Goal: Task Accomplishment & Management: Manage account settings

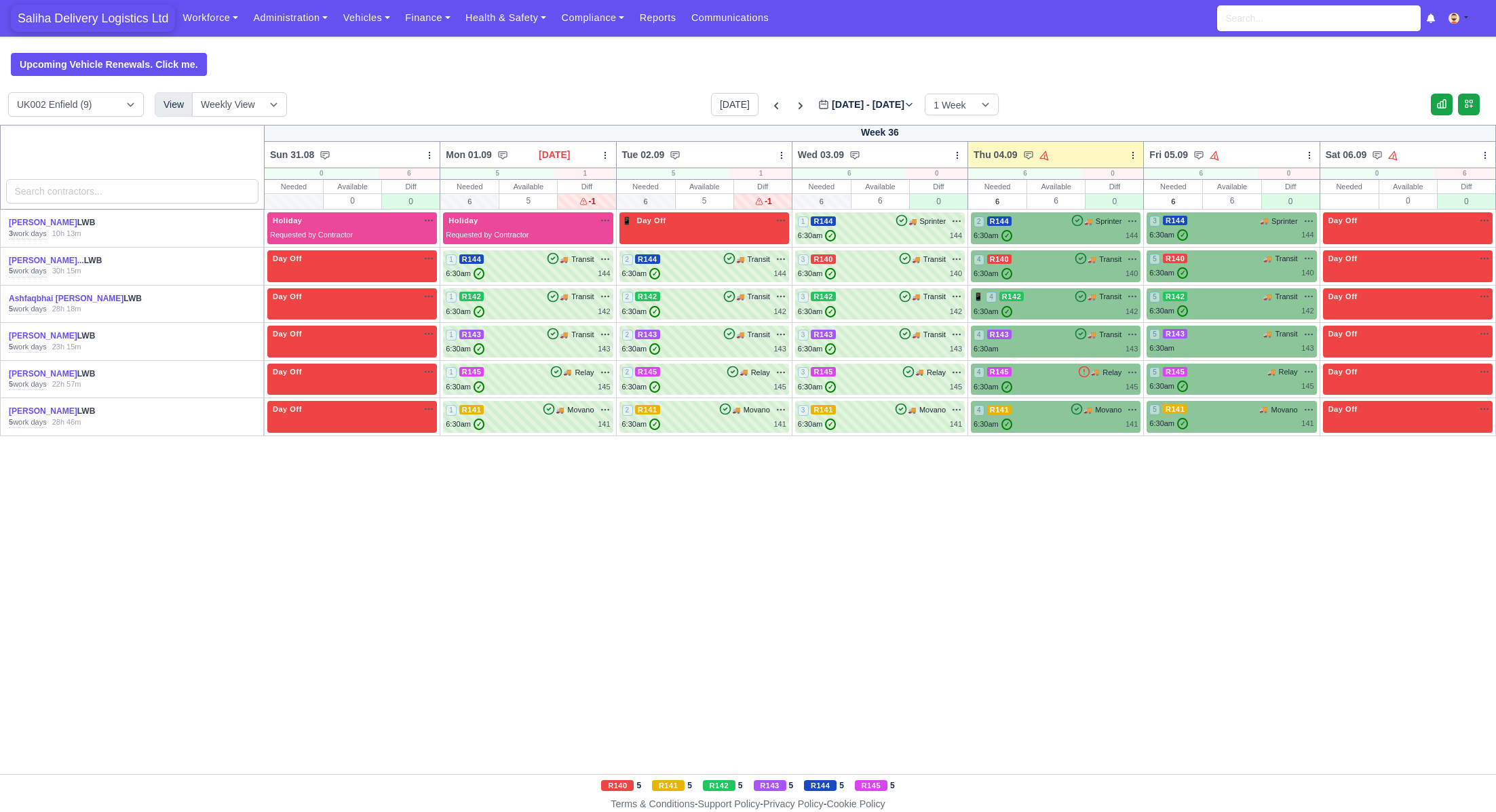
click at [102, 15] on span "Saliha Delivery Logistics Ltd" at bounding box center [93, 18] width 164 height 27
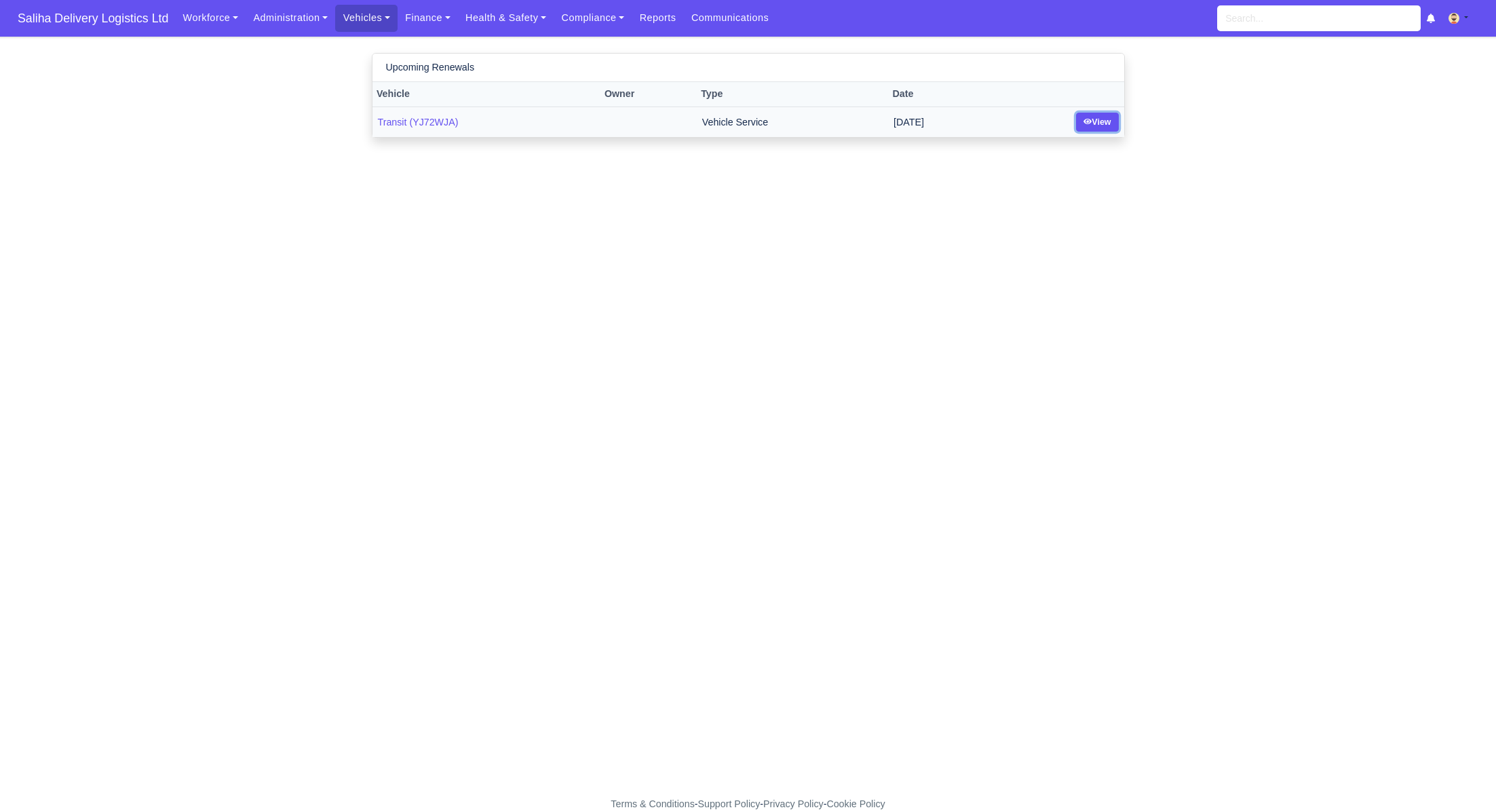
click at [1092, 122] on link "View" at bounding box center [1097, 122] width 43 height 20
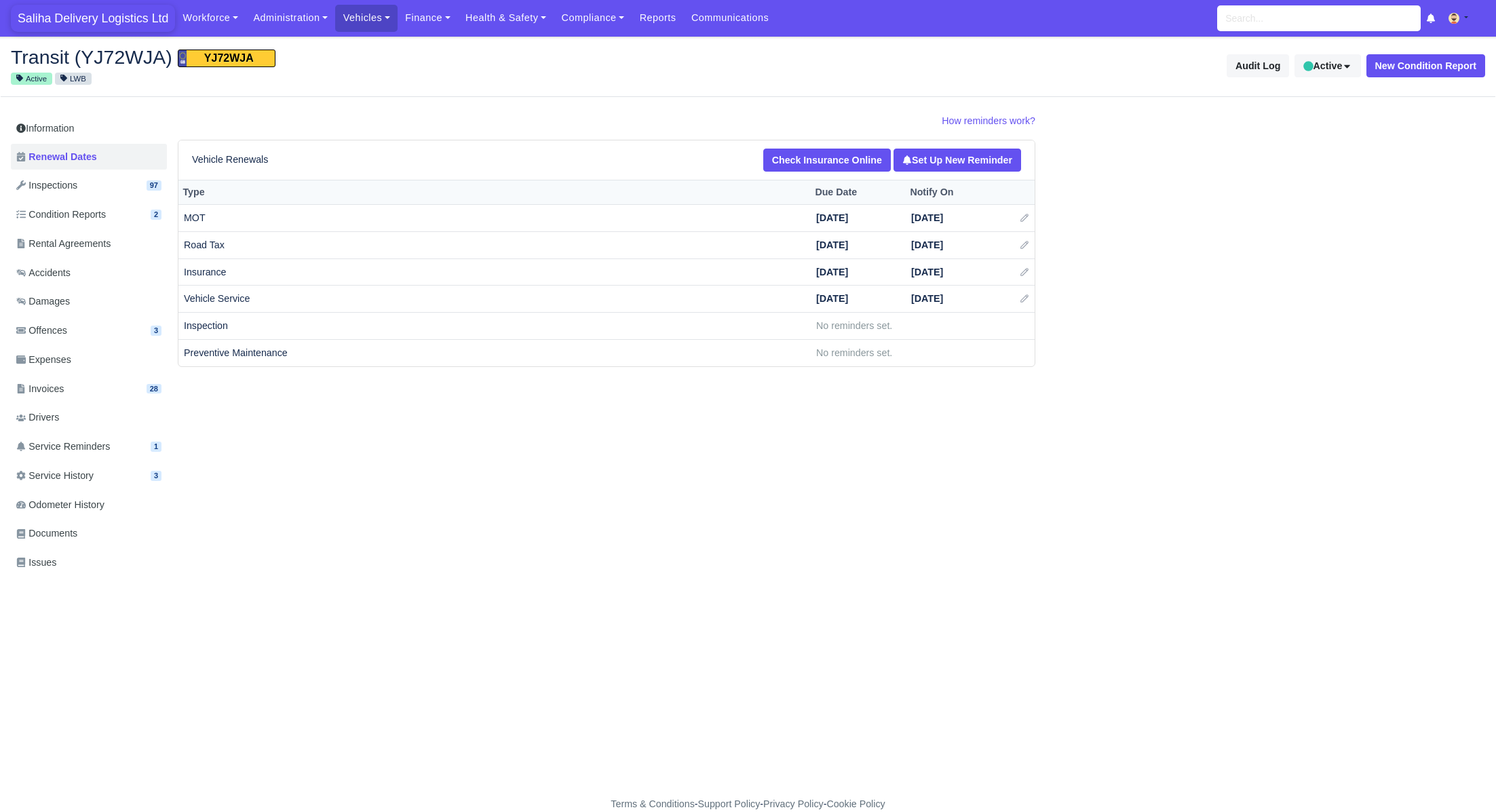
click at [112, 28] on span "Saliha Delivery Logistics Ltd" at bounding box center [93, 18] width 164 height 27
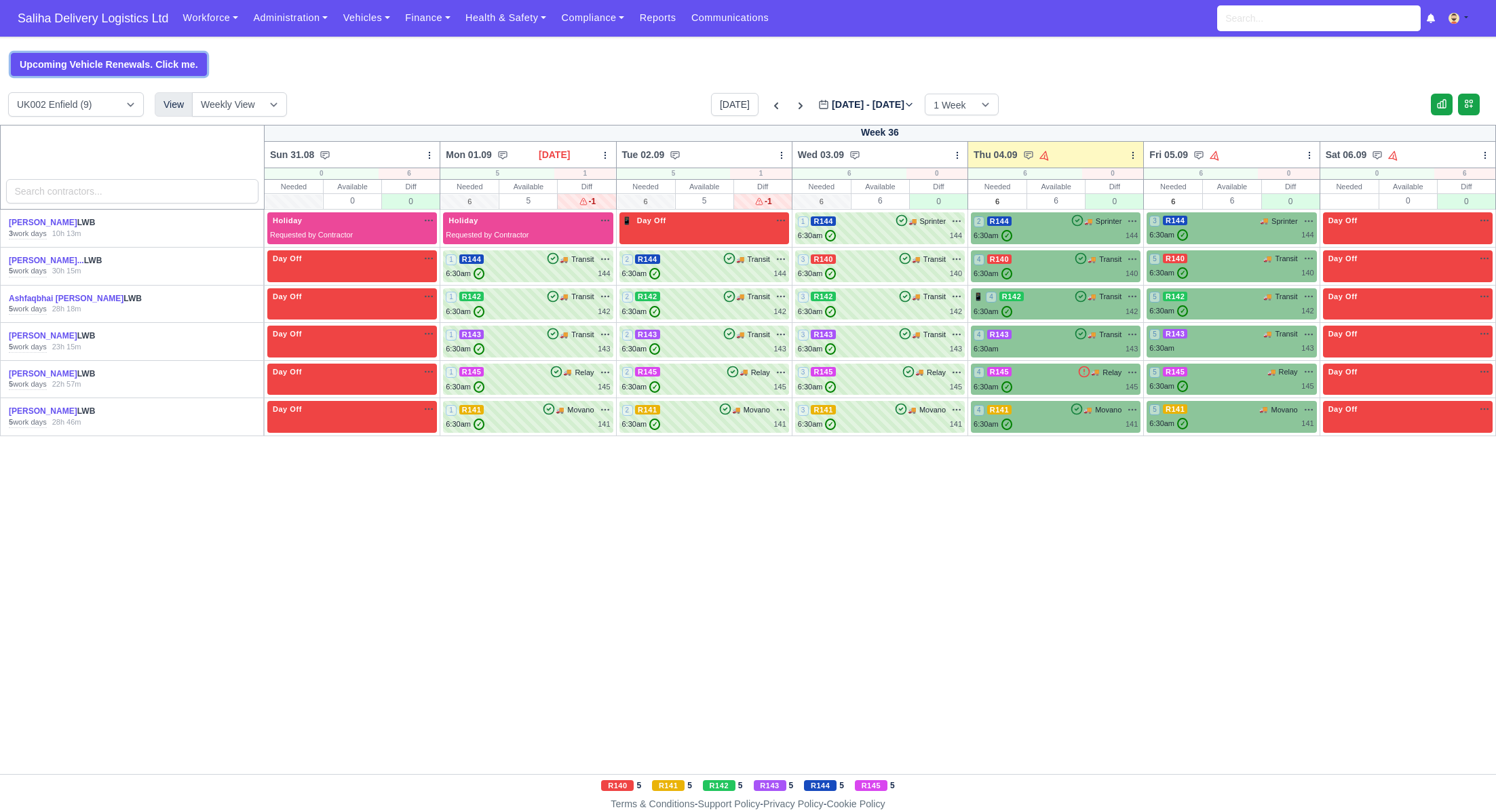
click at [75, 56] on link "Upcoming Vehicle Renewals. Click me." at bounding box center [109, 65] width 196 height 23
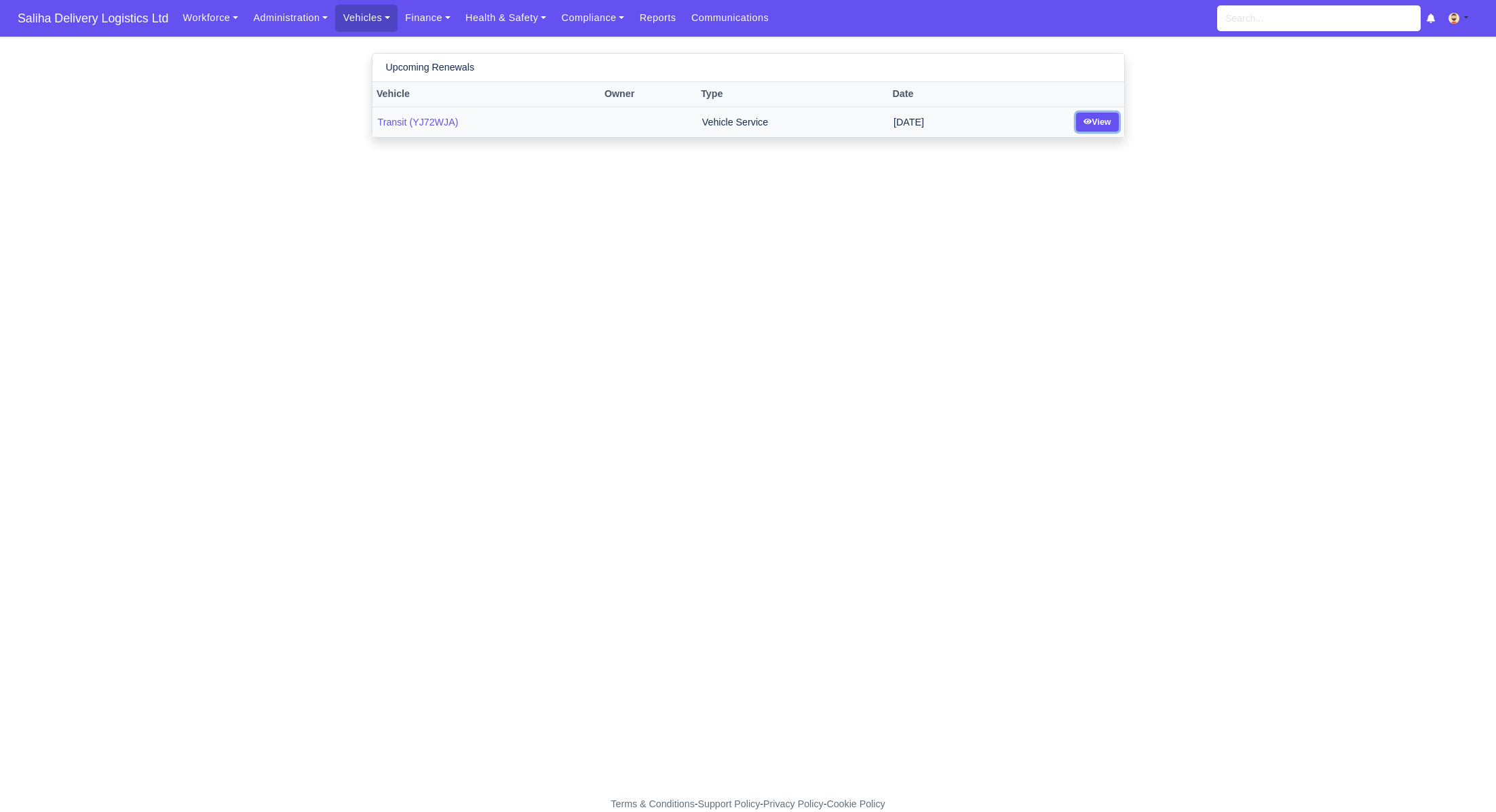
click at [1090, 128] on link "View" at bounding box center [1097, 122] width 43 height 20
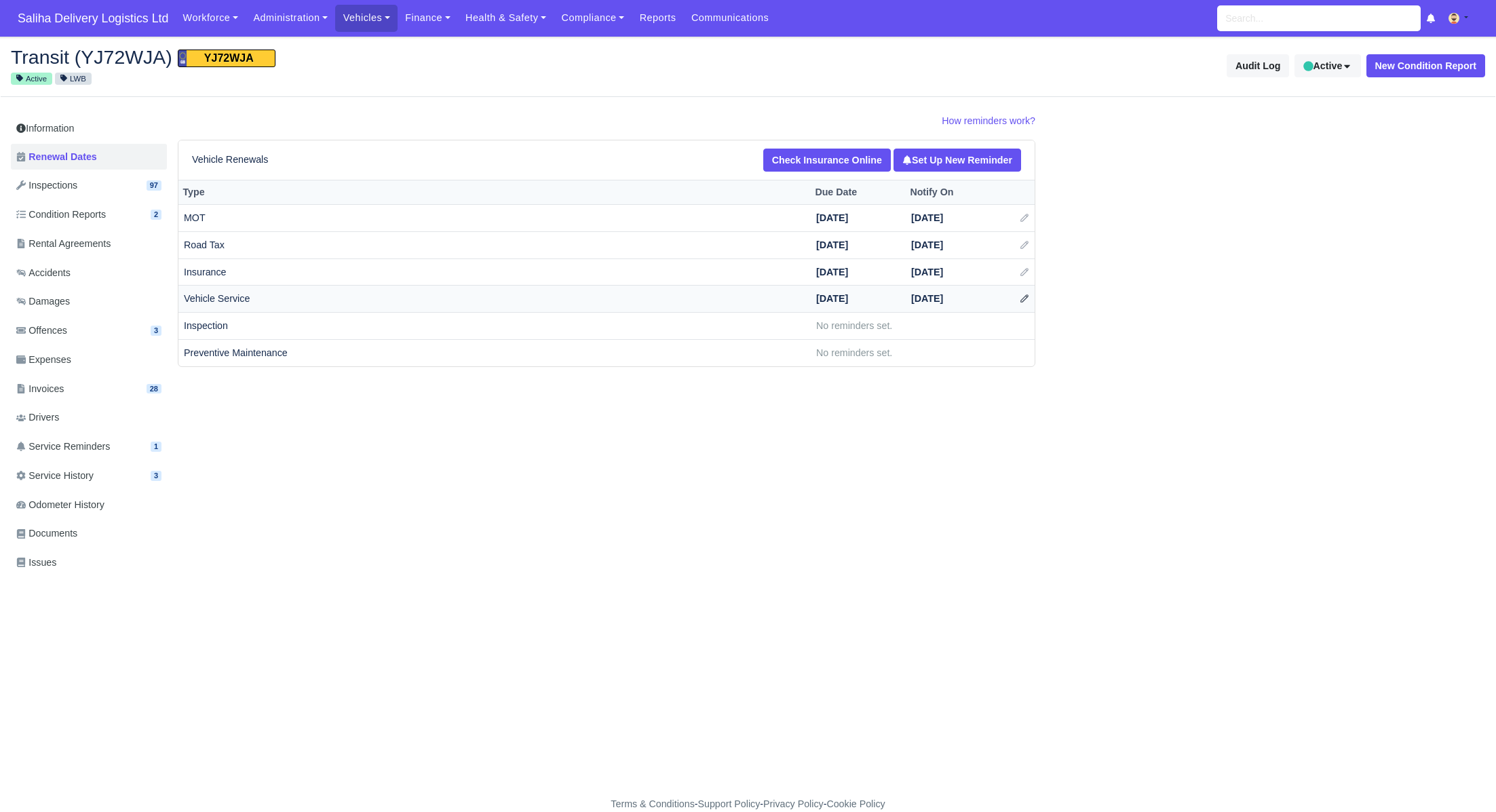
click at [1022, 300] on icon at bounding box center [1024, 298] width 9 height 9
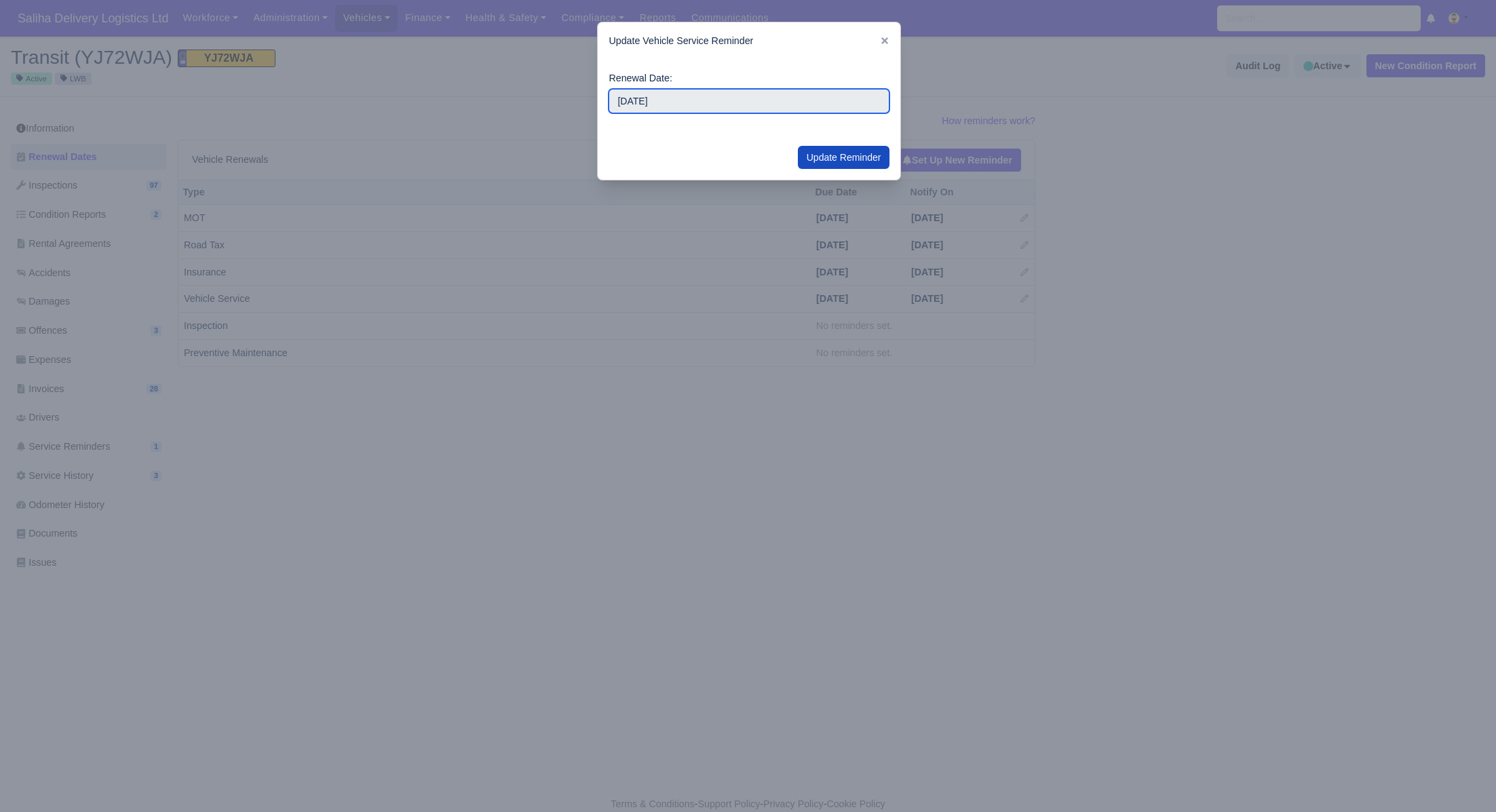
click at [709, 105] on input "2025-10-03" at bounding box center [748, 101] width 281 height 24
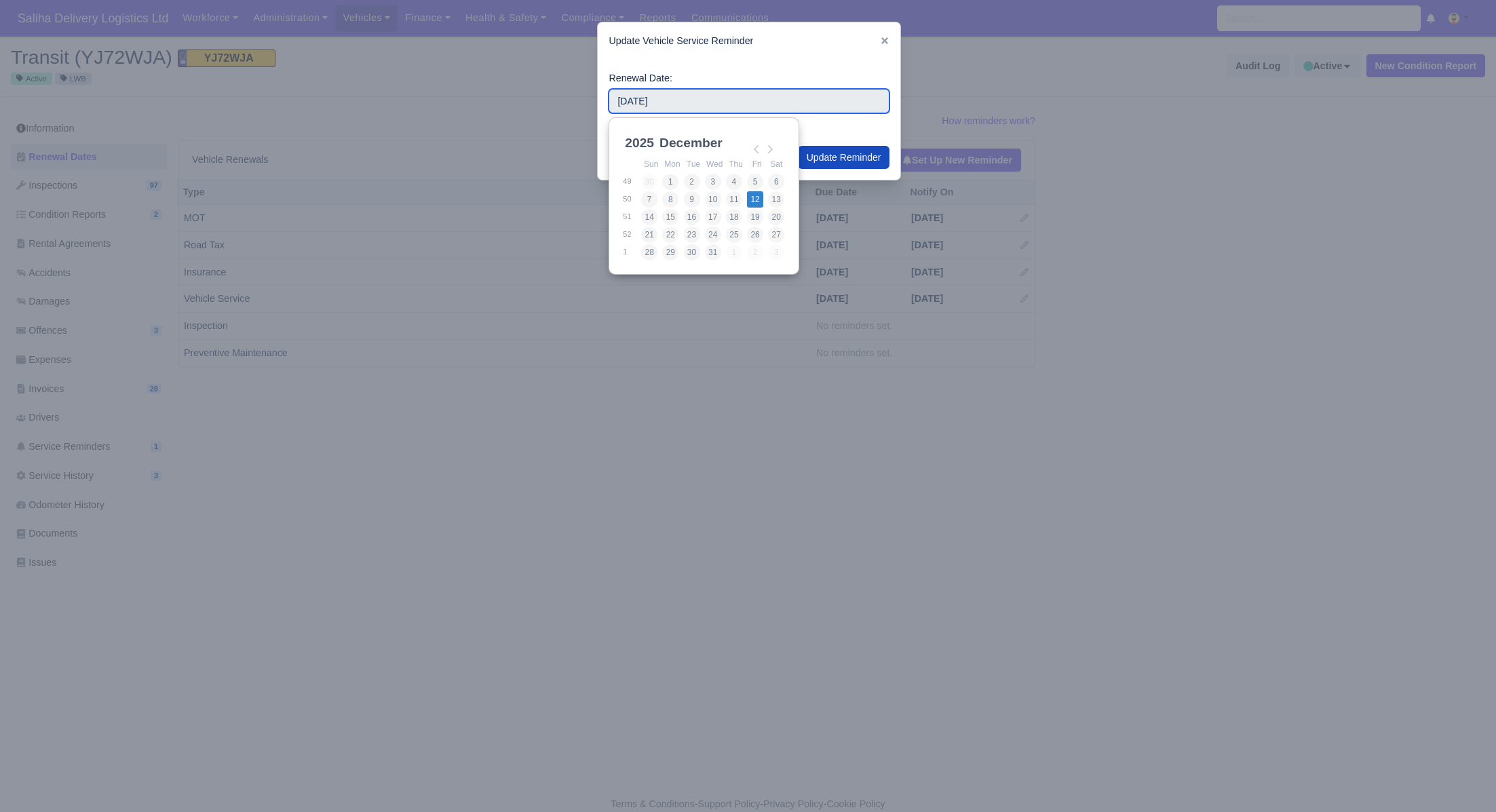
type input "2025-12-12"
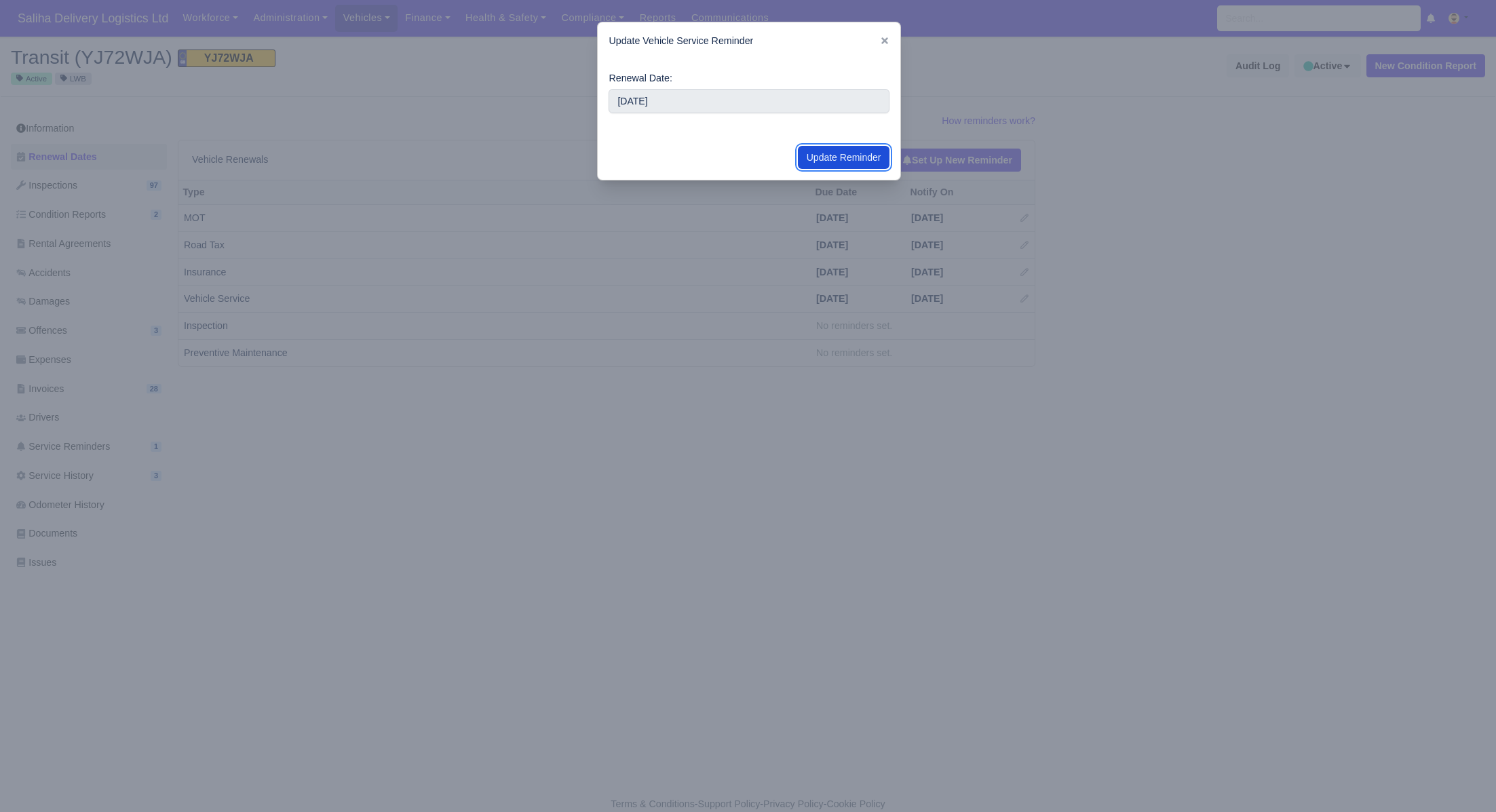
click at [812, 160] on button "Update Reminder" at bounding box center [843, 157] width 92 height 23
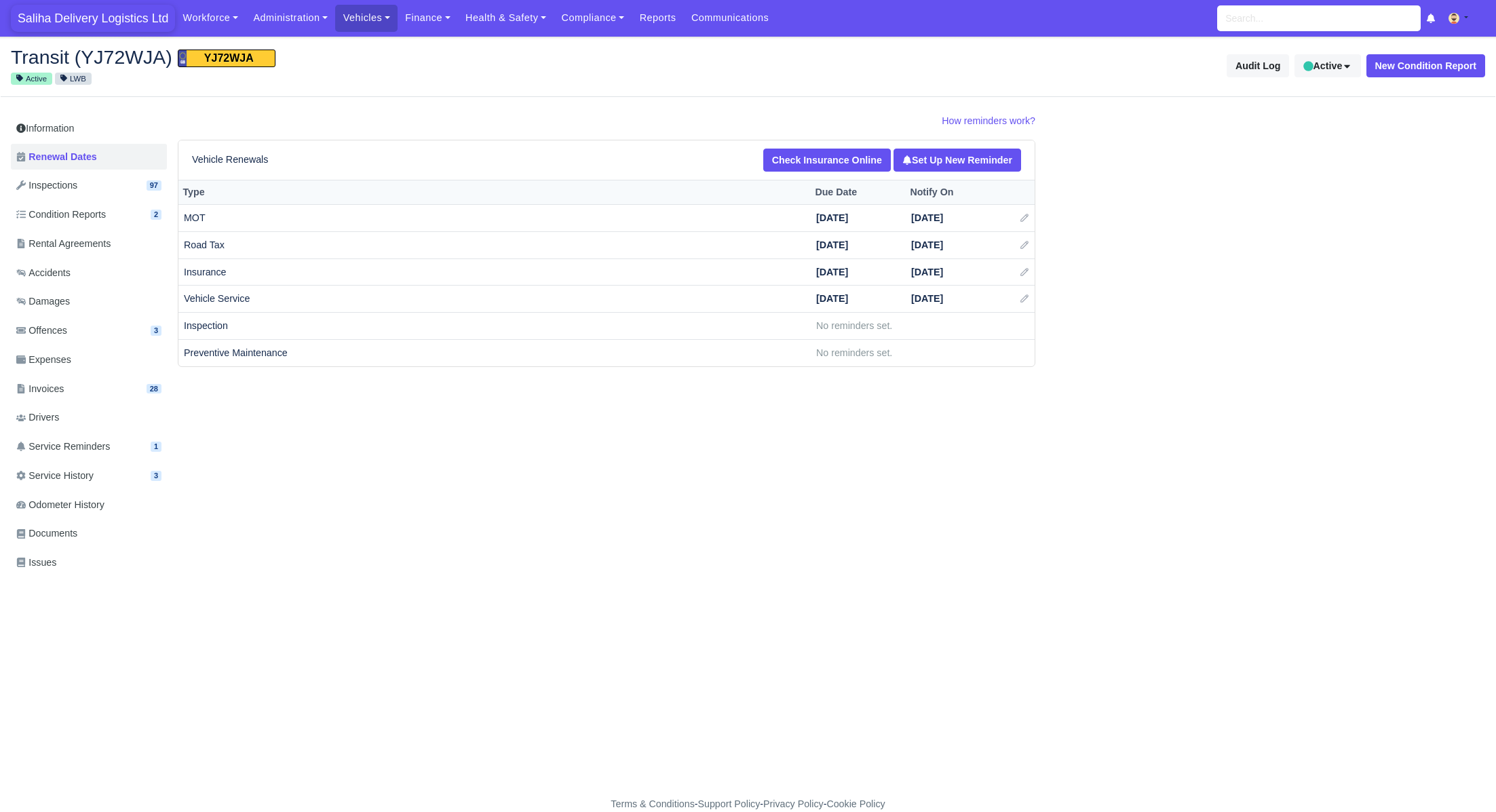
click at [85, 14] on span "Saliha Delivery Logistics Ltd" at bounding box center [93, 18] width 164 height 27
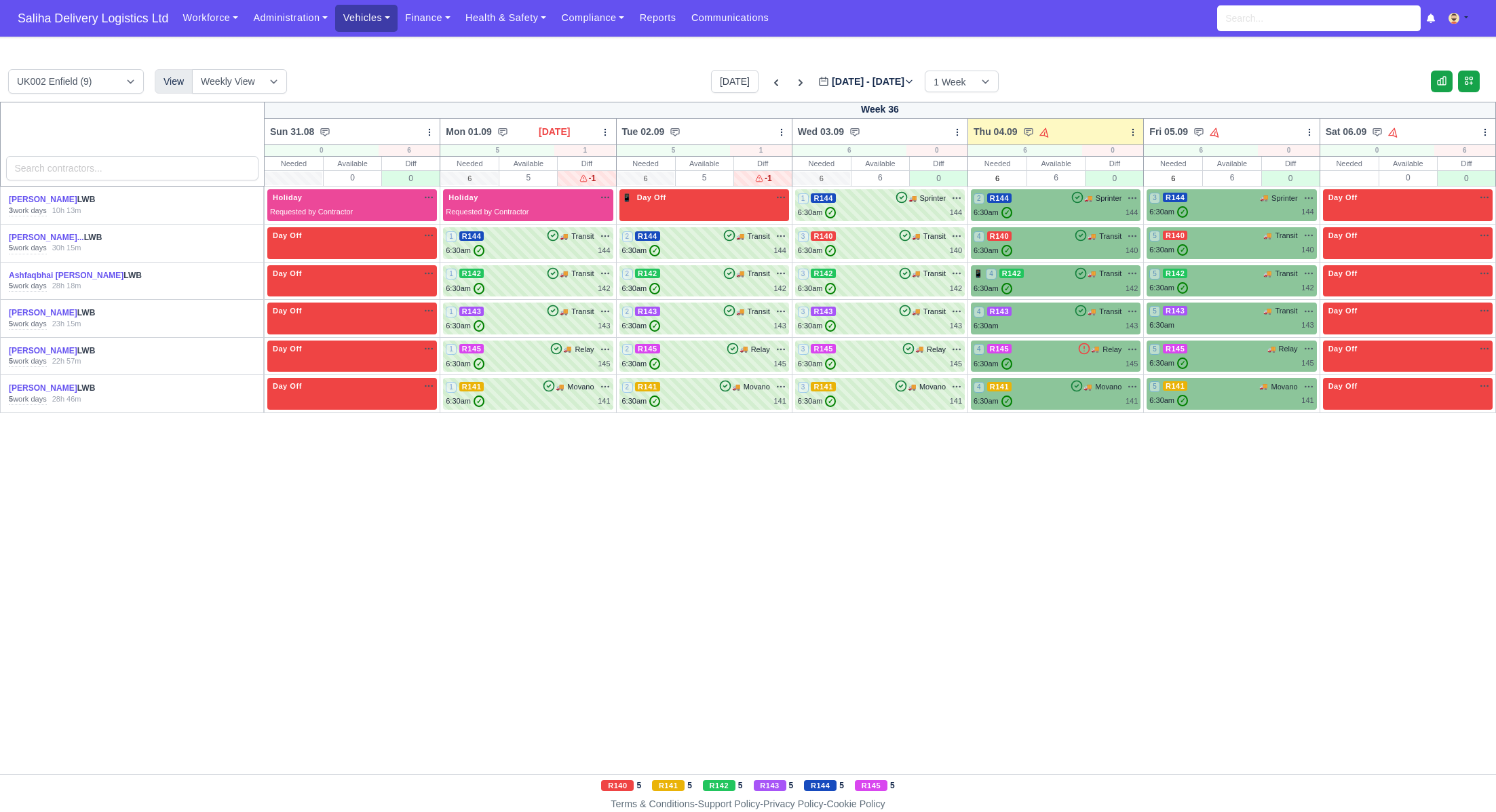
click at [367, 23] on link "Vehicles" at bounding box center [367, 17] width 62 height 27
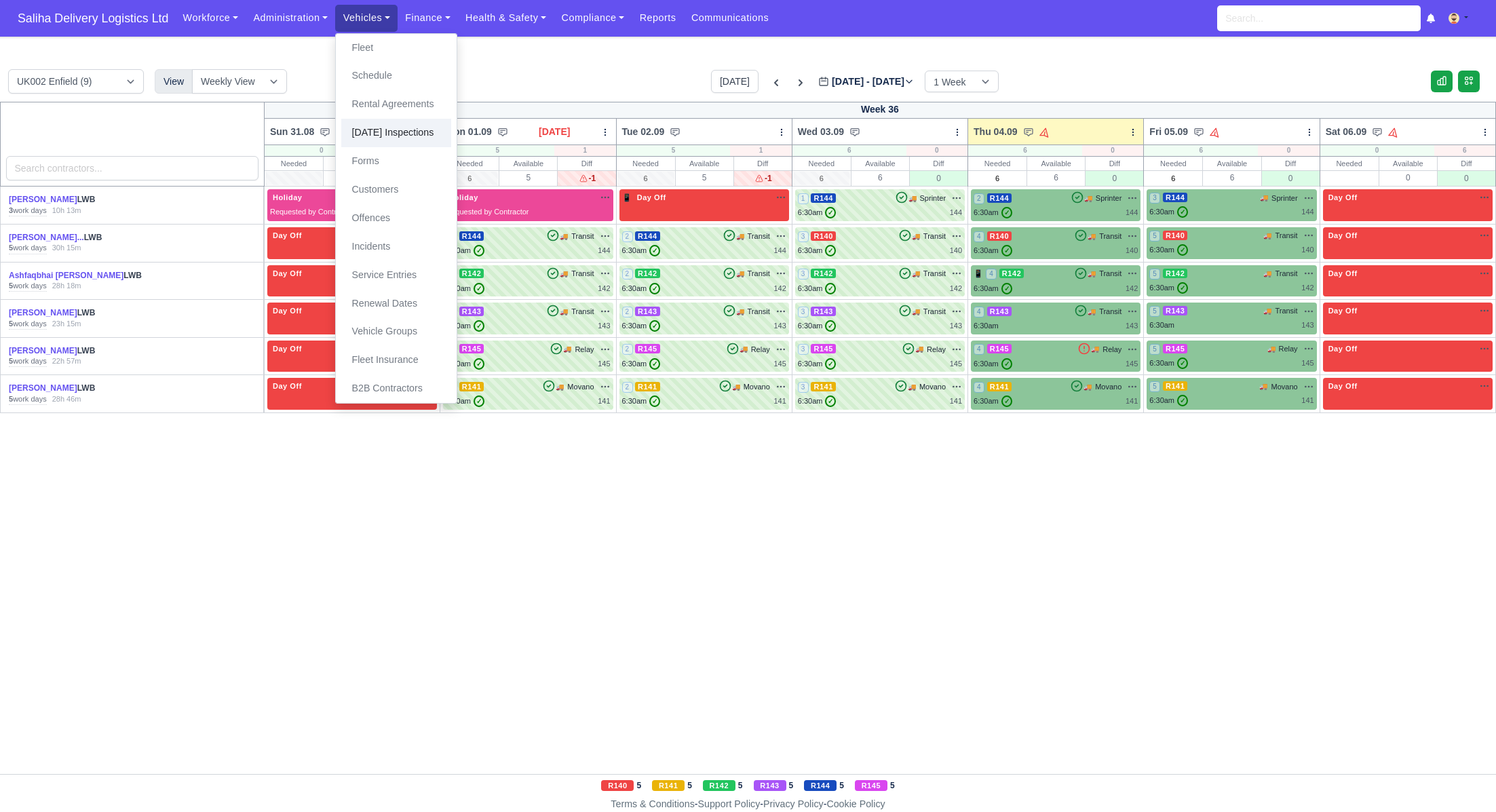
click at [381, 136] on link "[DATE] Inspections" at bounding box center [396, 132] width 110 height 28
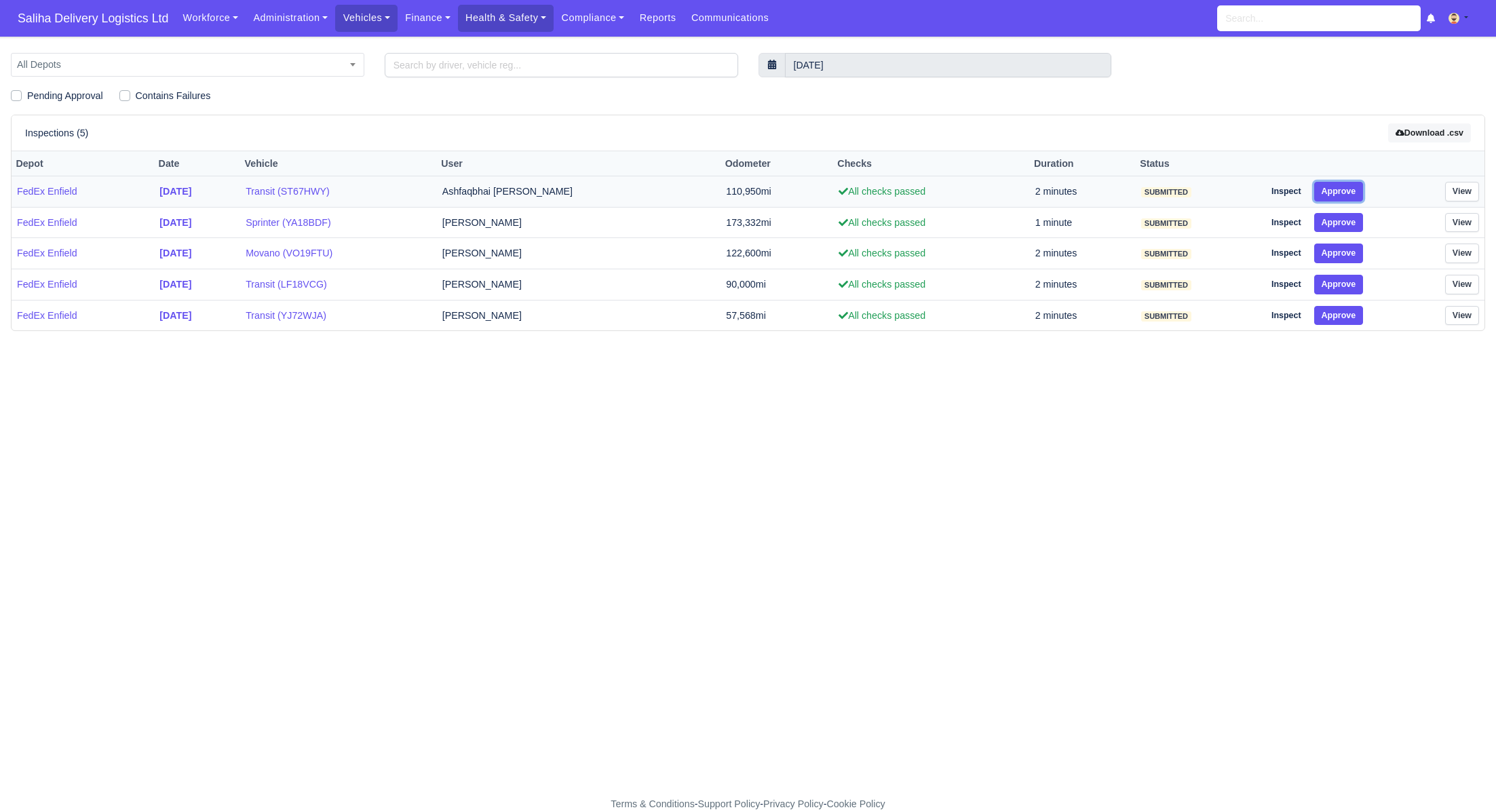
click at [1350, 192] on button "Approve" at bounding box center [1339, 192] width 49 height 20
drag, startPoint x: 1343, startPoint y: 220, endPoint x: 1342, endPoint y: 244, distance: 24.0
click at [1343, 225] on button "Approve" at bounding box center [1339, 223] width 49 height 20
drag, startPoint x: 1340, startPoint y: 256, endPoint x: 1339, endPoint y: 263, distance: 7.1
click at [1339, 258] on button "Approve" at bounding box center [1339, 253] width 49 height 20
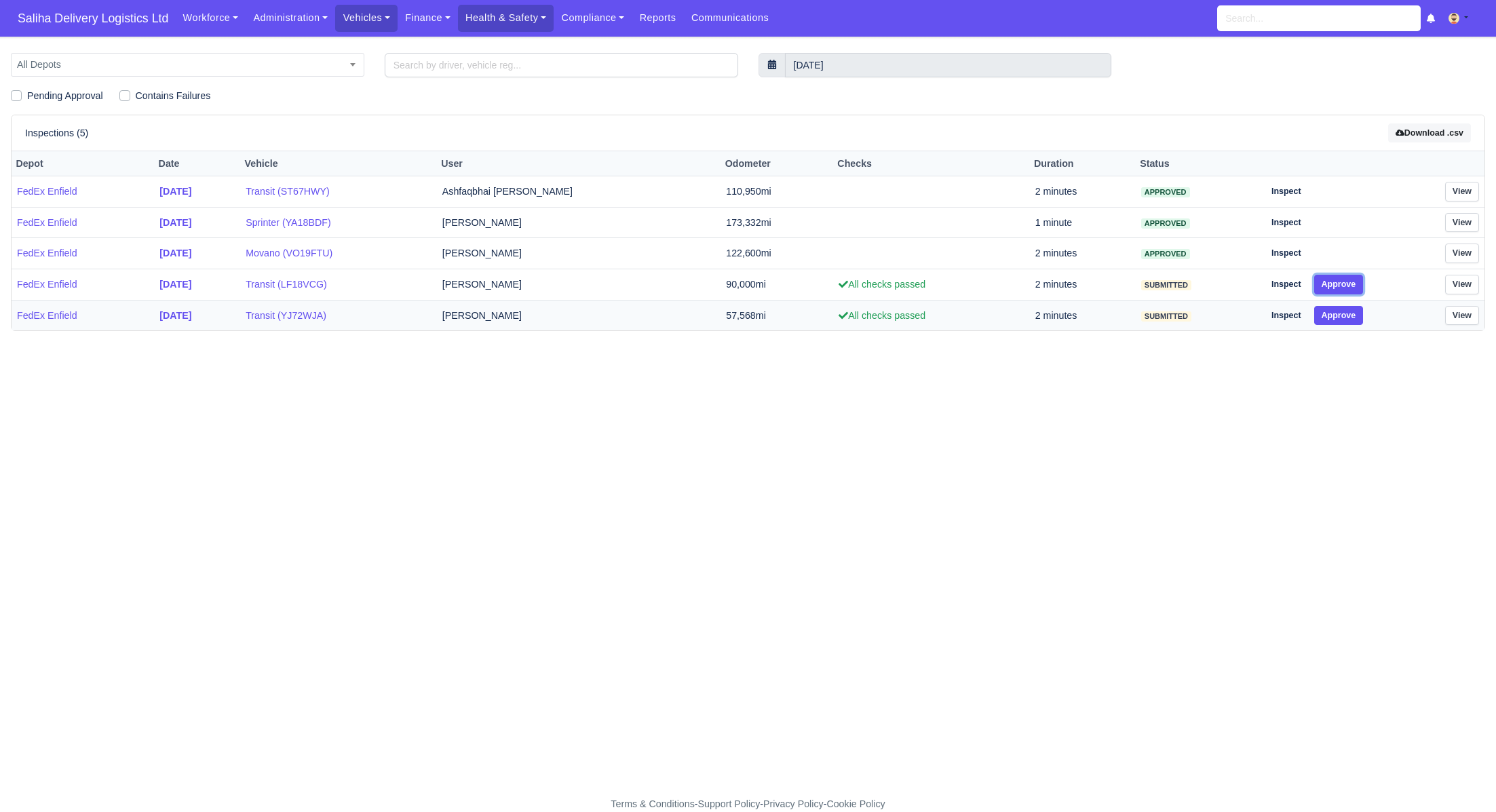
drag, startPoint x: 1338, startPoint y: 286, endPoint x: 1336, endPoint y: 312, distance: 26.1
click at [1338, 287] on button "Approve" at bounding box center [1339, 284] width 49 height 20
click at [1336, 316] on button "Approve" at bounding box center [1339, 316] width 49 height 20
